Goal: Task Accomplishment & Management: Manage account settings

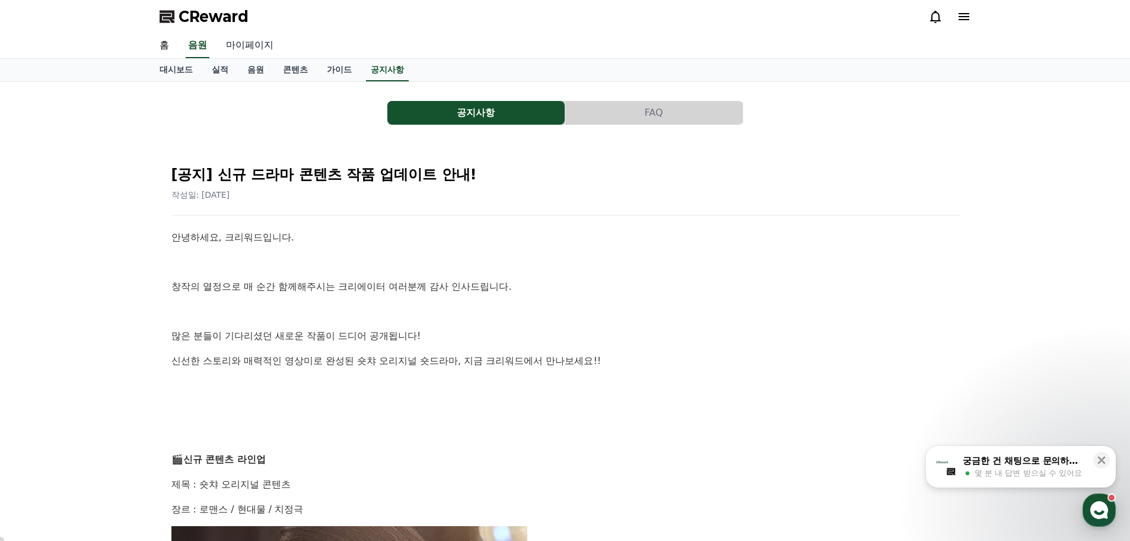
click at [258, 49] on link "마이페이지" at bounding box center [250, 45] width 66 height 25
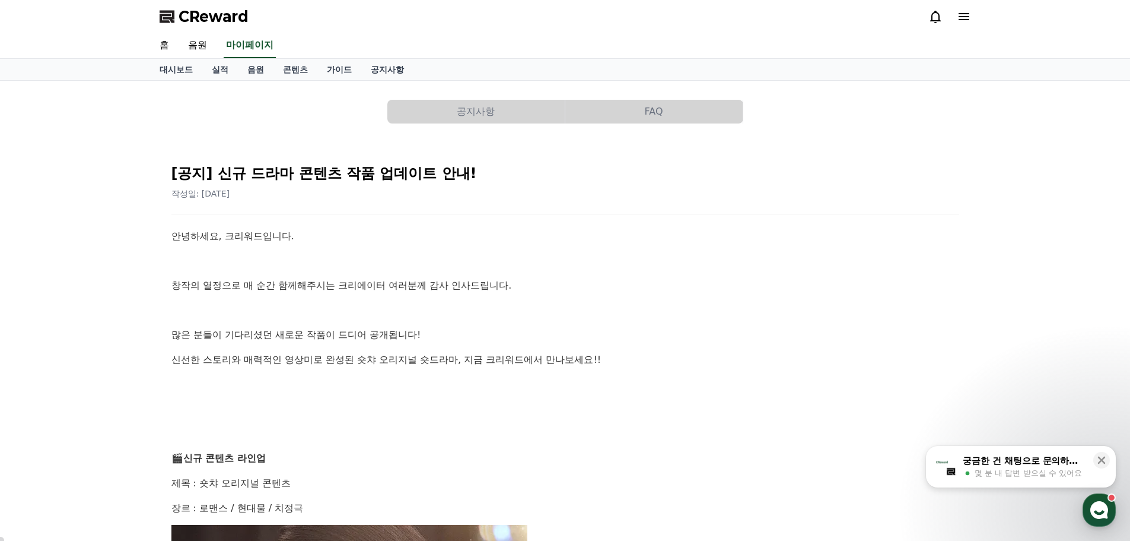
select select "**********"
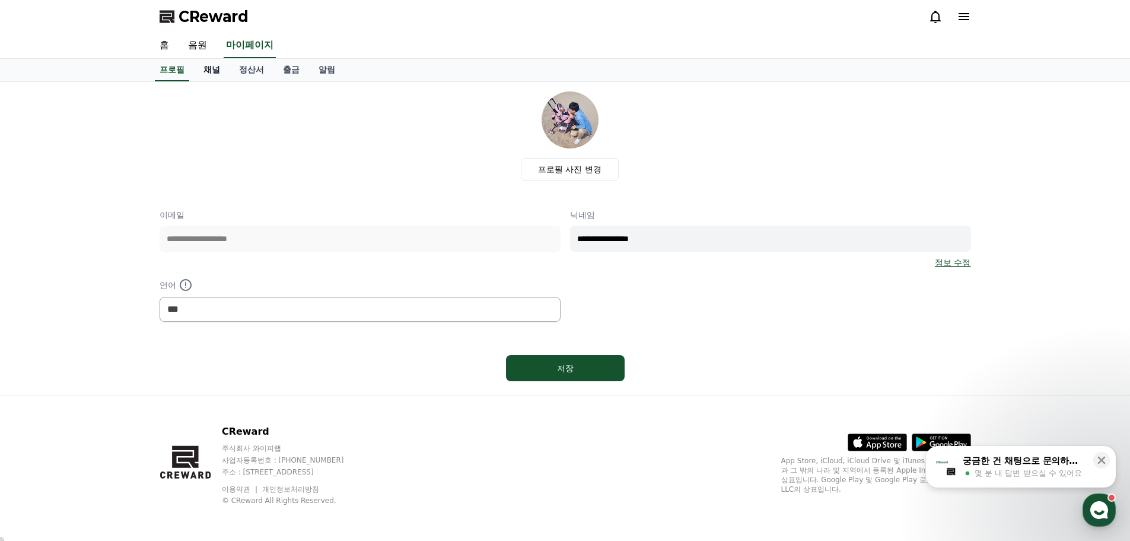
click at [214, 72] on link "채널" at bounding box center [212, 70] width 36 height 23
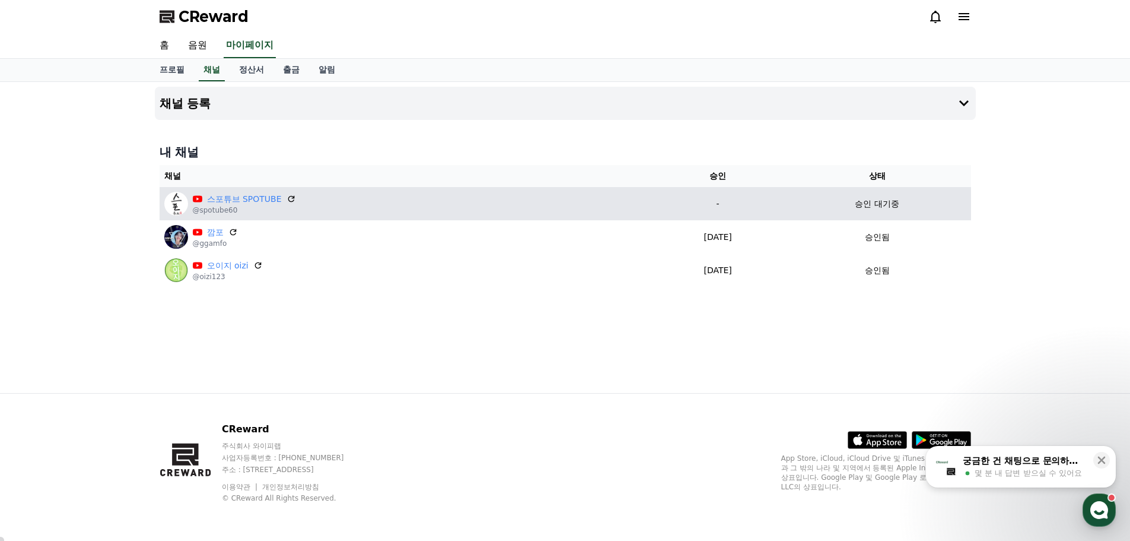
click at [305, 204] on div "스포튜브 SPOTUBE @spotube60" at bounding box center [406, 204] width 484 height 24
click at [892, 202] on p "승인 대기중" at bounding box center [877, 204] width 44 height 12
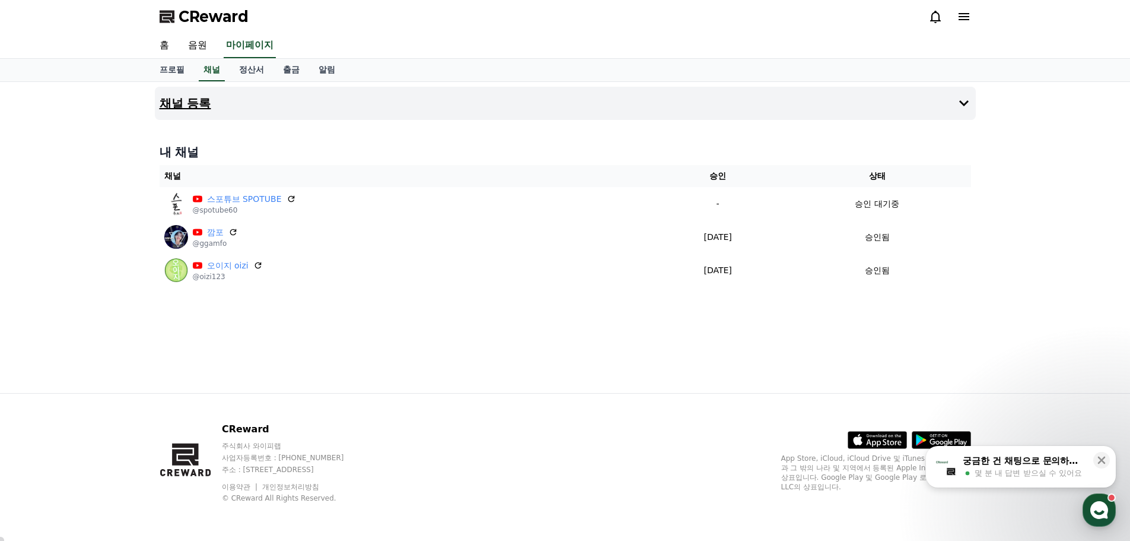
click at [959, 106] on icon at bounding box center [964, 103] width 14 height 14
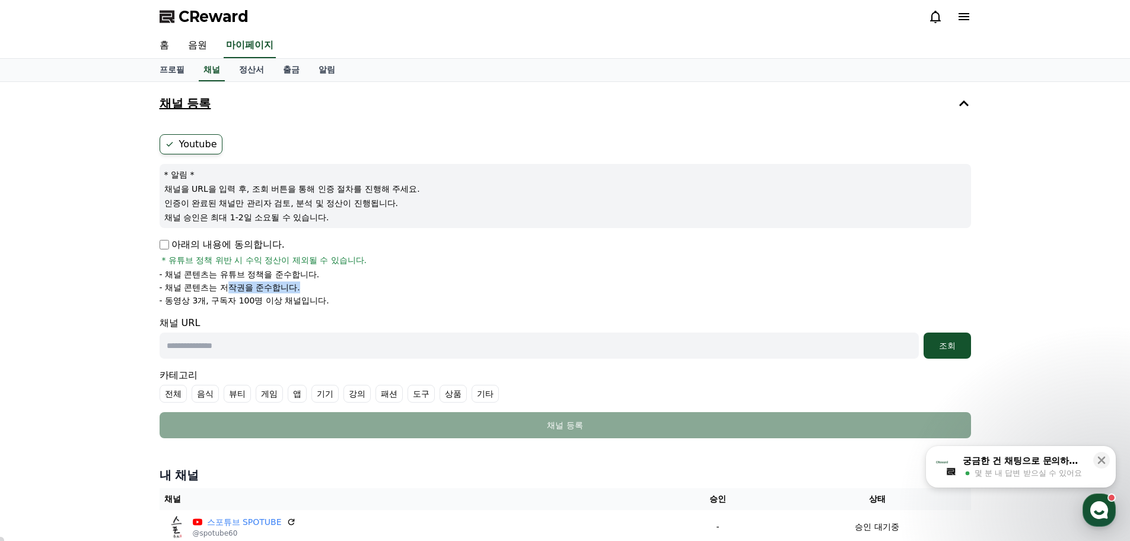
drag, startPoint x: 234, startPoint y: 282, endPoint x: 408, endPoint y: 287, distance: 174.5
click at [387, 287] on li "- 채널 콘텐츠는 저작권을 준수합니다." at bounding box center [566, 287] width 812 height 12
click at [409, 287] on li "- 채널 콘텐츠는 저작권을 준수합니다." at bounding box center [566, 287] width 812 height 12
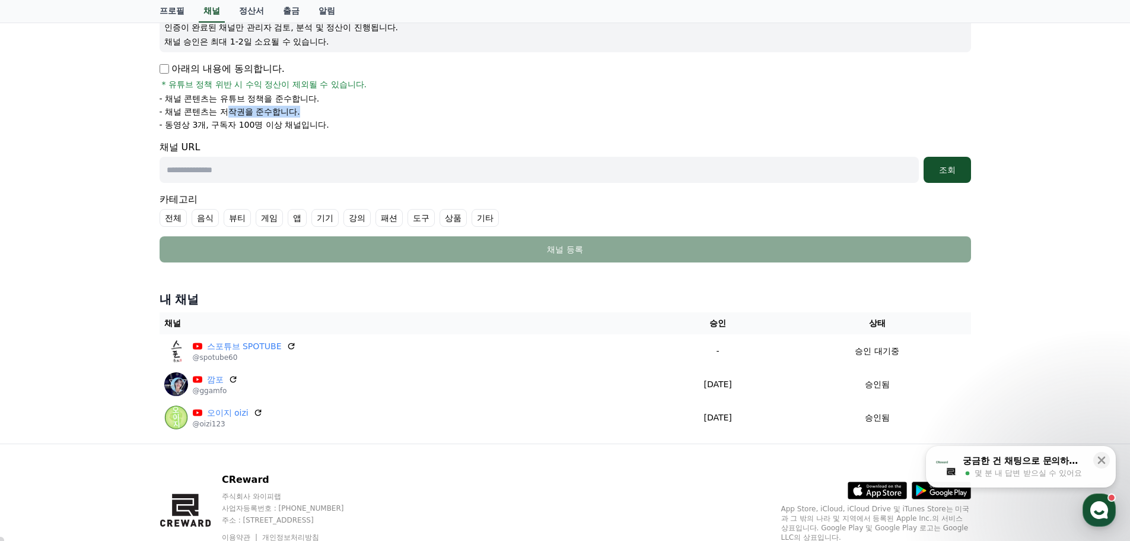
scroll to position [178, 0]
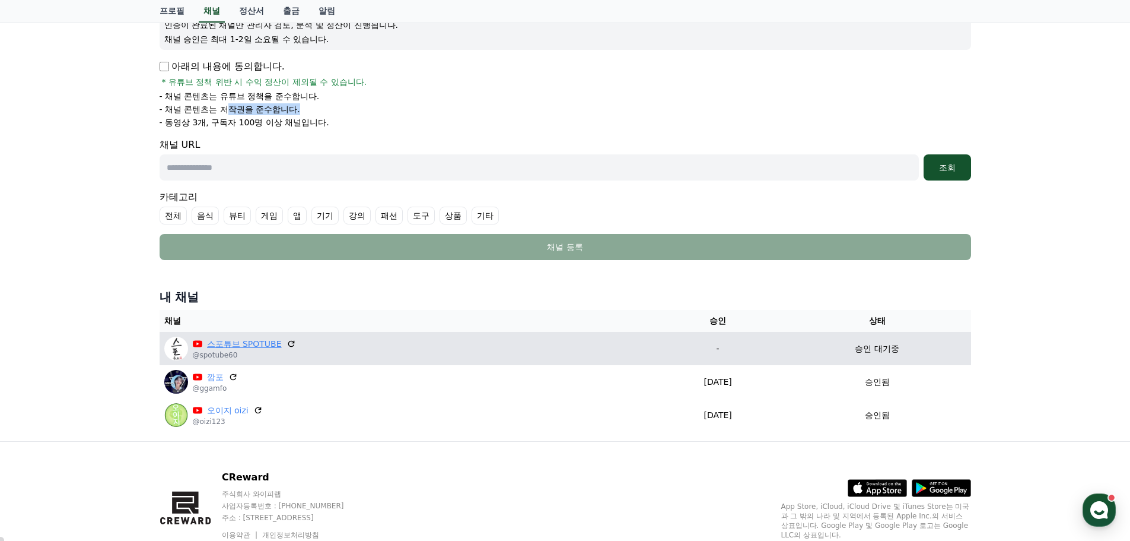
click at [234, 345] on link "스포튜브 SPOTUBE" at bounding box center [244, 344] width 75 height 12
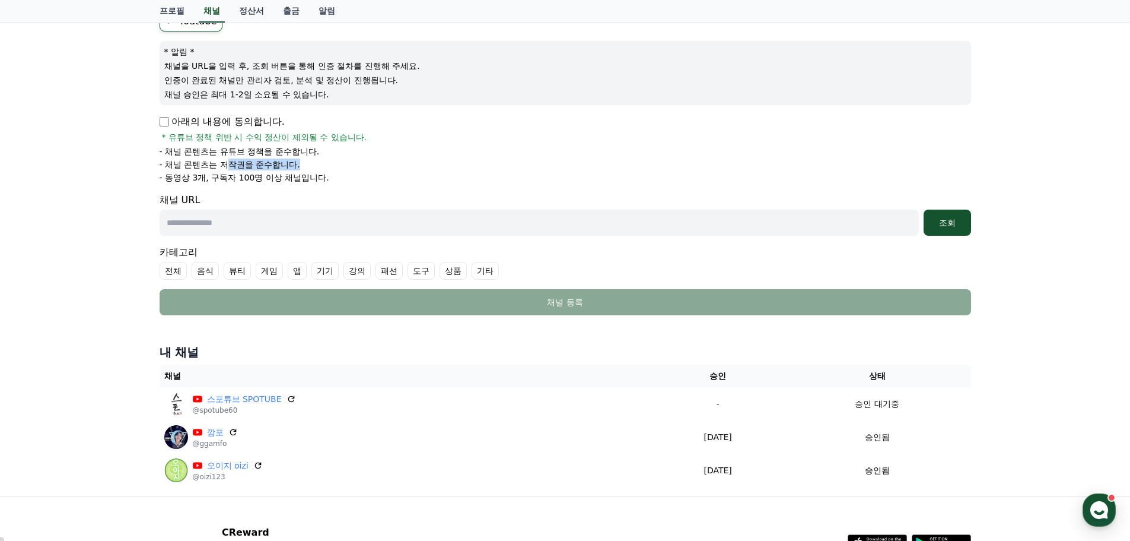
scroll to position [226, 0]
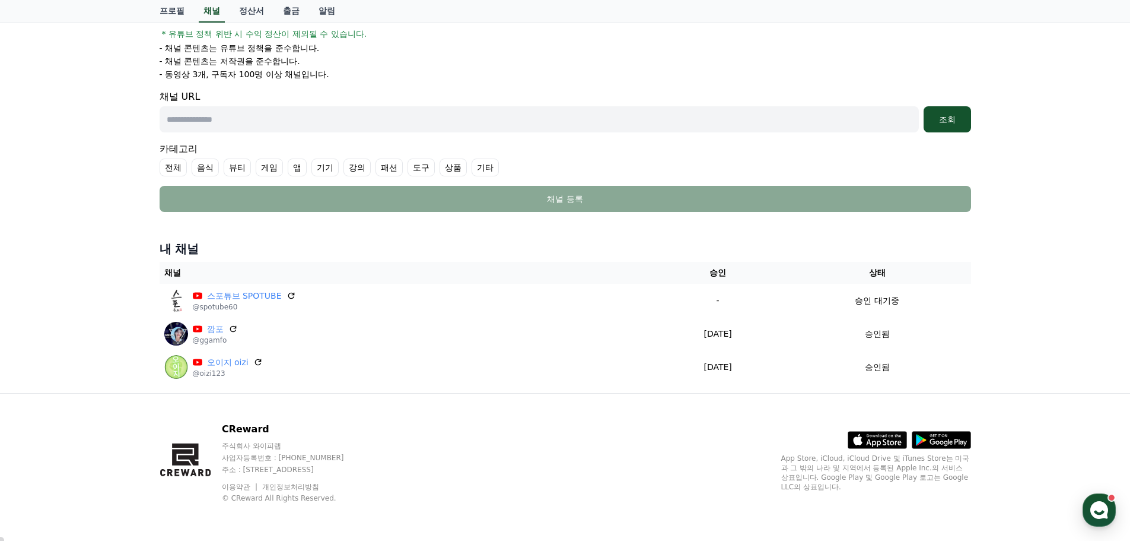
click at [91, 275] on div "채널 등록 Youtube * 알림 * 채널을 URL을 입력 후, 조회 버튼을 통해 인증 절차를 진행해 주세요. 인증이 완료된 채널만 관리자 검…" at bounding box center [565, 124] width 1130 height 537
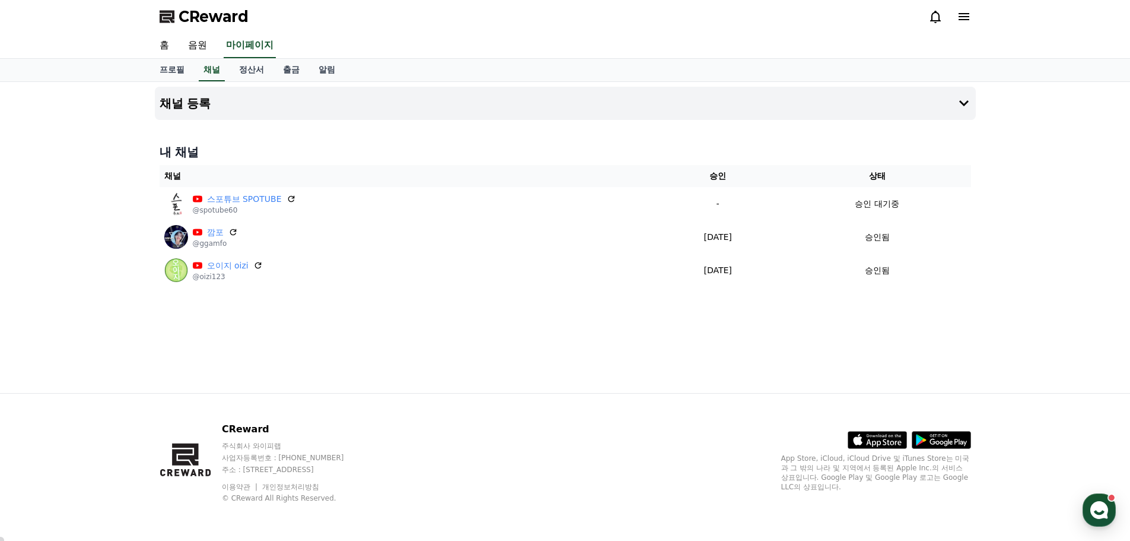
click at [463, 344] on div "채널 등록 내 채널 채널 승인 상태 스포튜브 SPOTUBE @spotube60 - 승인 대기중 깜포 @ggamfo [DATE] 08-26 승인…" at bounding box center [565, 237] width 831 height 311
